Goal: Check status

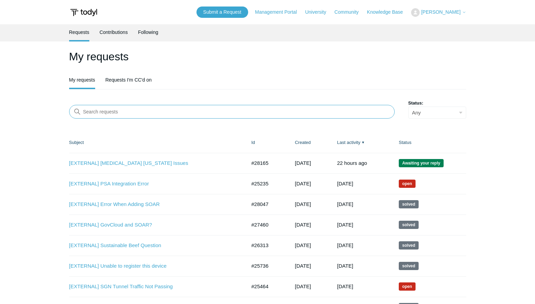
click at [197, 113] on input "Search requests" at bounding box center [232, 112] width 326 height 14
click at [135, 77] on link "Requests I'm CC'd on" at bounding box center [128, 79] width 46 height 14
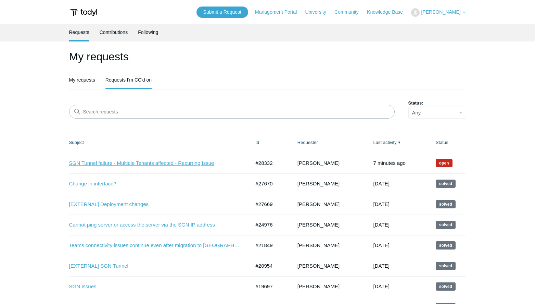
click at [142, 164] on link "SGN Tunnel failure - Multiple Tenants affected - Recurring Issue" at bounding box center [154, 163] width 171 height 8
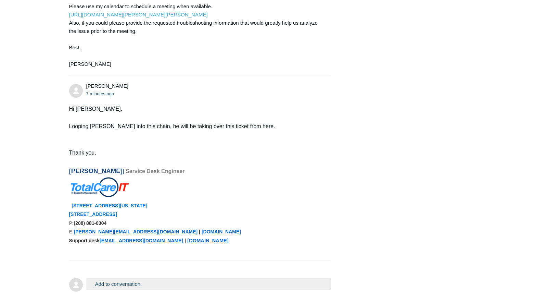
scroll to position [2308, 0]
click at [244, 132] on p "Looping Nick into this chain, he will be taking over this ticket from here." at bounding box center [196, 127] width 255 height 9
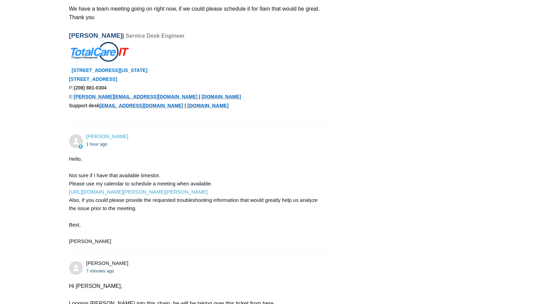
scroll to position [2232, 0]
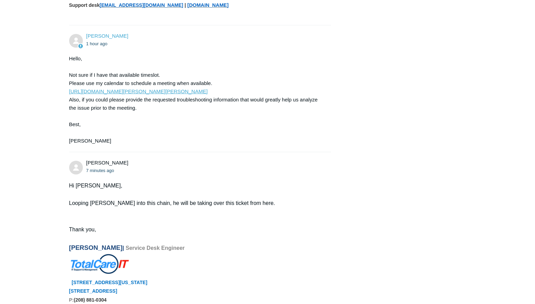
click at [145, 94] on link "https://scheduler.zoom.us/kris-haire/support-kris" at bounding box center [138, 91] width 139 height 6
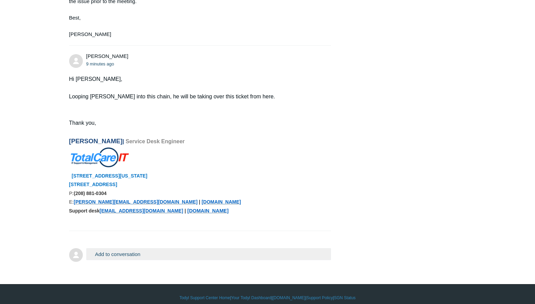
scroll to position [2356, 0]
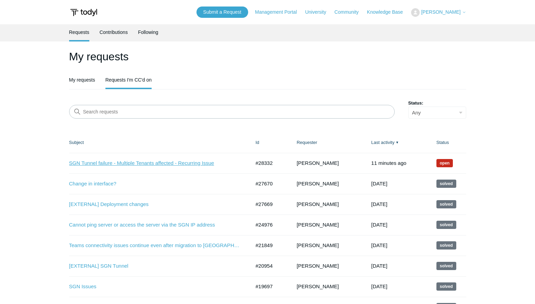
click at [126, 162] on link "SGN Tunnel failure - Multiple Tenants affected - Recurring Issue" at bounding box center [154, 163] width 171 height 8
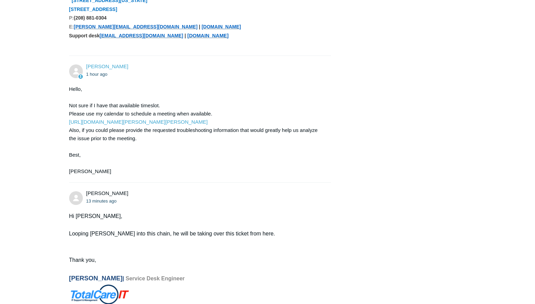
scroll to position [2201, 0]
click at [131, 125] on link "[URL][DOMAIN_NAME][PERSON_NAME][PERSON_NAME]" at bounding box center [138, 122] width 139 height 6
